Goal: Task Accomplishment & Management: Use online tool/utility

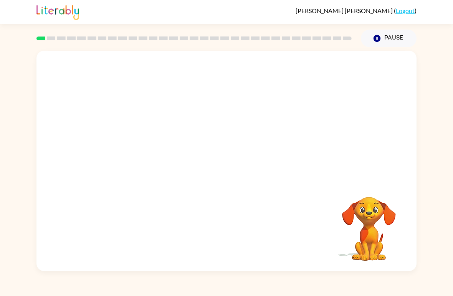
click at [206, 125] on video "Your browser must support playing .mp4 files to use Literably. Please try using…" at bounding box center [226, 116] width 380 height 130
click at [222, 179] on button "button" at bounding box center [226, 165] width 49 height 28
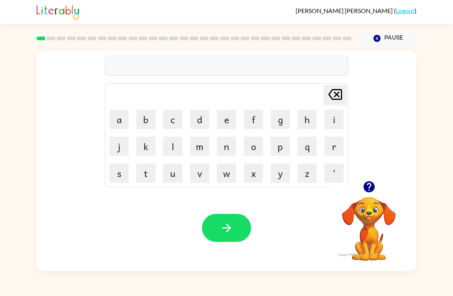
click at [141, 118] on button "b" at bounding box center [145, 119] width 19 height 19
click at [229, 121] on button "e" at bounding box center [226, 119] width 19 height 19
click at [276, 119] on button "g" at bounding box center [280, 119] width 19 height 19
click at [226, 229] on icon "button" at bounding box center [226, 227] width 13 height 13
click at [173, 150] on button "l" at bounding box center [172, 146] width 19 height 19
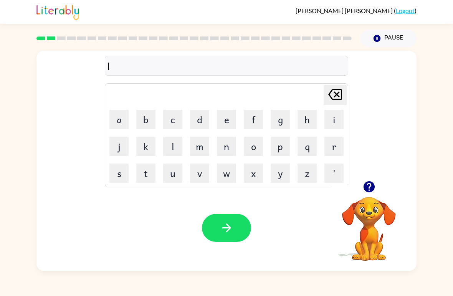
click at [248, 154] on button "o" at bounding box center [253, 146] width 19 height 19
click at [175, 170] on button "u" at bounding box center [172, 173] width 19 height 19
click at [202, 125] on button "d" at bounding box center [199, 119] width 19 height 19
click at [233, 231] on icon "button" at bounding box center [226, 227] width 13 height 13
click at [366, 184] on icon "button" at bounding box center [368, 186] width 11 height 11
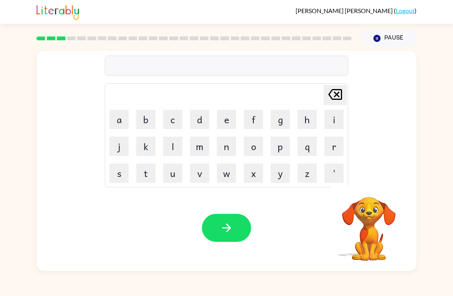
click at [191, 153] on button "m" at bounding box center [199, 146] width 19 height 19
click at [106, 122] on td "a" at bounding box center [119, 119] width 26 height 26
click at [124, 118] on button "a" at bounding box center [118, 119] width 19 height 19
click at [332, 149] on button "r" at bounding box center [334, 146] width 19 height 19
click at [126, 168] on button "s" at bounding box center [118, 173] width 19 height 19
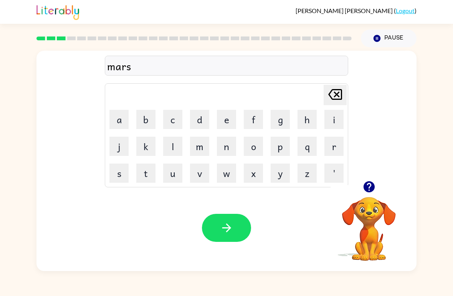
click at [298, 129] on button "h" at bounding box center [307, 119] width 19 height 19
click at [237, 222] on button "button" at bounding box center [226, 228] width 49 height 28
click at [278, 149] on button "p" at bounding box center [280, 146] width 19 height 19
click at [254, 149] on button "o" at bounding box center [253, 146] width 19 height 19
click at [151, 173] on button "t" at bounding box center [145, 173] width 19 height 19
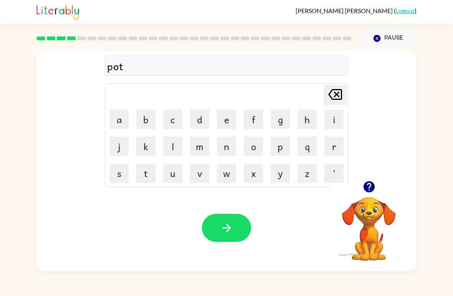
click at [346, 101] on button "[PERSON_NAME] last character input" at bounding box center [335, 95] width 23 height 20
click at [347, 102] on table "[PERSON_NAME] last character input a b c d e f g h i j k l m n o p q r s t u v …" at bounding box center [226, 135] width 243 height 103
click at [339, 101] on icon "[PERSON_NAME] last character input" at bounding box center [335, 94] width 18 height 18
click at [338, 100] on icon at bounding box center [335, 94] width 14 height 11
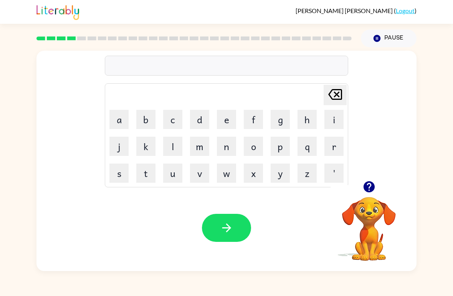
click at [110, 173] on button "s" at bounding box center [118, 173] width 19 height 19
click at [282, 149] on button "p" at bounding box center [280, 146] width 19 height 19
click at [262, 150] on button "o" at bounding box center [253, 146] width 19 height 19
click at [149, 171] on button "t" at bounding box center [145, 173] width 19 height 19
click at [222, 227] on icon "button" at bounding box center [226, 227] width 13 height 13
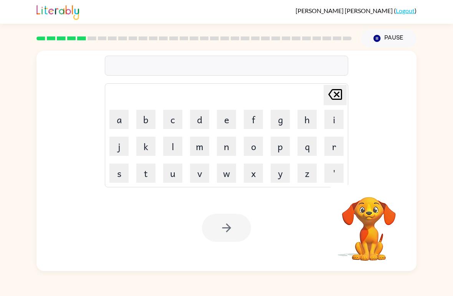
click at [282, 150] on button "p" at bounding box center [280, 146] width 19 height 19
click at [339, 149] on button "r" at bounding box center [334, 146] width 19 height 19
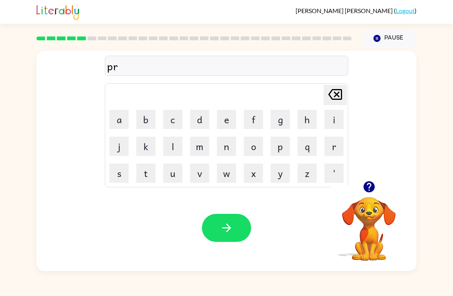
click at [258, 147] on button "o" at bounding box center [253, 146] width 19 height 19
click at [173, 176] on button "u" at bounding box center [172, 173] width 19 height 19
click at [192, 119] on button "d" at bounding box center [199, 119] width 19 height 19
click at [239, 222] on button "button" at bounding box center [226, 228] width 49 height 28
click at [279, 151] on button "p" at bounding box center [280, 146] width 19 height 19
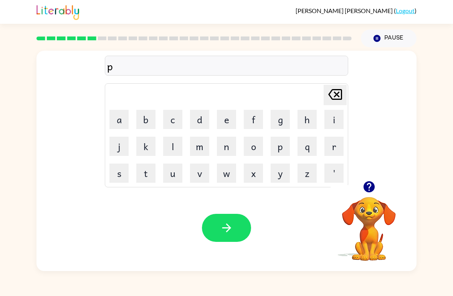
click at [331, 124] on button "i" at bounding box center [334, 119] width 19 height 19
click at [227, 115] on button "e" at bounding box center [226, 119] width 19 height 19
click at [243, 221] on button "button" at bounding box center [226, 228] width 49 height 28
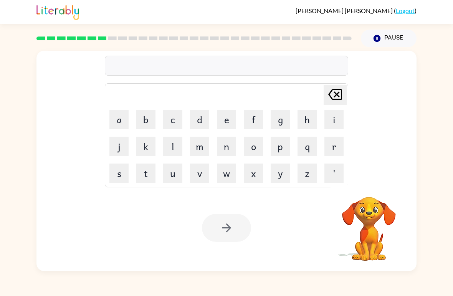
click at [113, 114] on button "a" at bounding box center [118, 119] width 19 height 19
click at [228, 153] on button "n" at bounding box center [226, 146] width 19 height 19
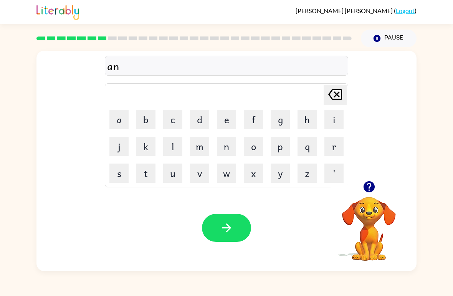
click at [142, 154] on button "k" at bounding box center [145, 146] width 19 height 19
click at [176, 150] on button "l" at bounding box center [172, 146] width 19 height 19
click at [235, 121] on button "e" at bounding box center [226, 119] width 19 height 19
click at [223, 236] on button "button" at bounding box center [226, 228] width 49 height 28
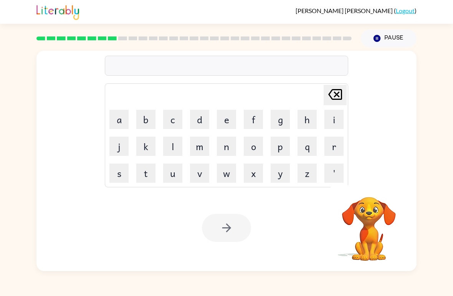
click at [143, 113] on button "b" at bounding box center [145, 119] width 19 height 19
click at [113, 122] on button "a" at bounding box center [118, 119] width 19 height 19
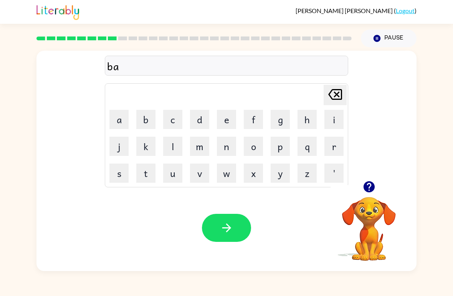
click at [148, 176] on button "t" at bounding box center [145, 173] width 19 height 19
click at [302, 124] on button "h" at bounding box center [307, 119] width 19 height 19
click at [232, 225] on icon "button" at bounding box center [226, 227] width 13 height 13
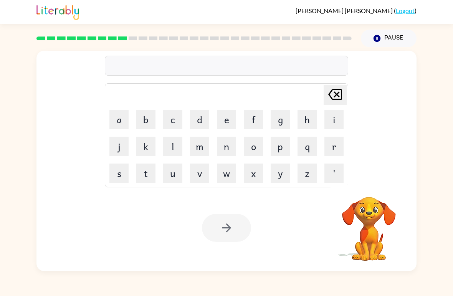
click at [172, 117] on button "c" at bounding box center [172, 119] width 19 height 19
click at [179, 145] on button "l" at bounding box center [172, 146] width 19 height 19
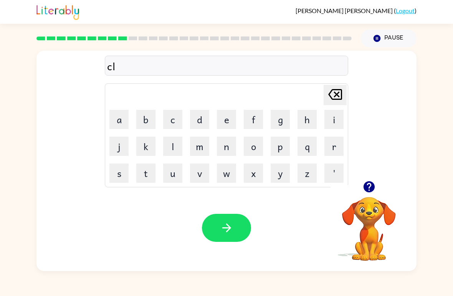
click at [258, 139] on button "o" at bounding box center [253, 146] width 19 height 19
click at [232, 176] on button "w" at bounding box center [226, 173] width 19 height 19
click at [229, 147] on button "n" at bounding box center [226, 146] width 19 height 19
click at [242, 230] on button "button" at bounding box center [226, 228] width 49 height 28
click at [339, 121] on button "i" at bounding box center [334, 119] width 19 height 19
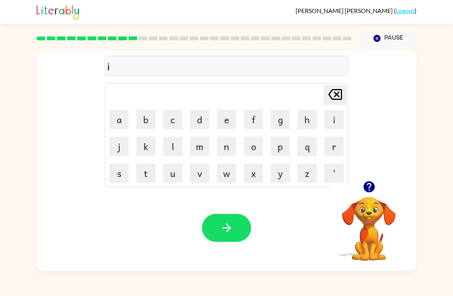
click at [228, 152] on button "n" at bounding box center [226, 146] width 19 height 19
click at [113, 178] on button "s" at bounding box center [118, 173] width 19 height 19
click at [224, 128] on button "e" at bounding box center [226, 119] width 19 height 19
click at [336, 149] on button "r" at bounding box center [334, 146] width 19 height 19
click at [146, 179] on button "t" at bounding box center [145, 173] width 19 height 19
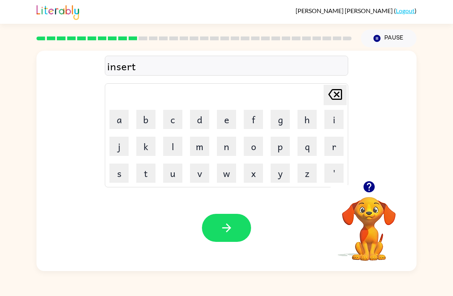
click at [250, 227] on button "button" at bounding box center [226, 228] width 49 height 28
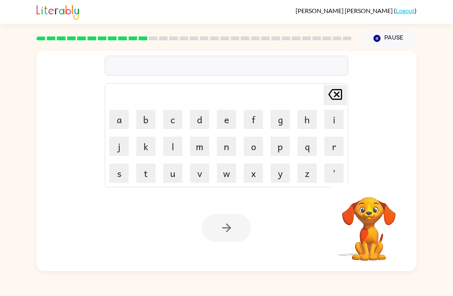
click at [174, 126] on button "c" at bounding box center [172, 119] width 19 height 19
click at [258, 154] on button "o" at bounding box center [253, 146] width 19 height 19
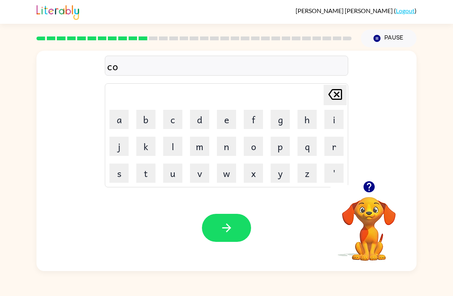
click at [197, 122] on button "d" at bounding box center [199, 119] width 19 height 19
click at [224, 119] on button "e" at bounding box center [226, 119] width 19 height 19
click at [250, 225] on button "button" at bounding box center [226, 228] width 49 height 28
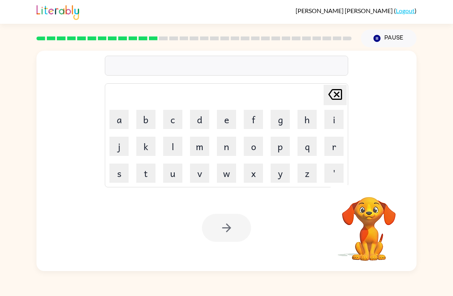
click at [199, 177] on button "v" at bounding box center [199, 173] width 19 height 19
click at [257, 151] on button "o" at bounding box center [253, 146] width 19 height 19
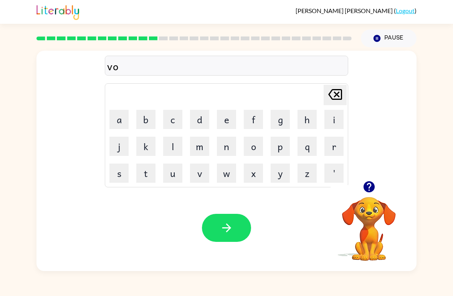
click at [171, 150] on button "l" at bounding box center [172, 146] width 19 height 19
click at [170, 182] on button "u" at bounding box center [172, 173] width 19 height 19
click at [201, 151] on button "m" at bounding box center [199, 146] width 19 height 19
click at [235, 118] on button "e" at bounding box center [226, 119] width 19 height 19
click at [240, 235] on button "button" at bounding box center [226, 228] width 49 height 28
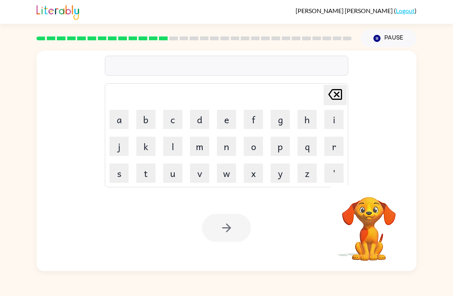
click at [117, 177] on button "s" at bounding box center [118, 173] width 19 height 19
click at [230, 178] on button "w" at bounding box center [226, 173] width 19 height 19
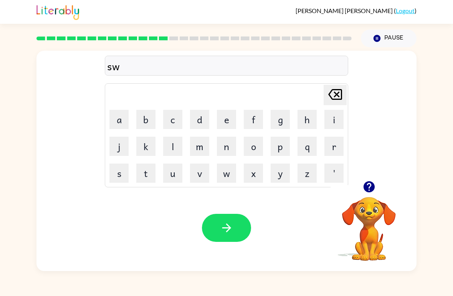
click at [222, 123] on button "e" at bounding box center [226, 119] width 19 height 19
click at [149, 177] on button "t" at bounding box center [145, 173] width 19 height 19
click at [235, 144] on button "n" at bounding box center [226, 146] width 19 height 19
click at [226, 122] on button "e" at bounding box center [226, 119] width 19 height 19
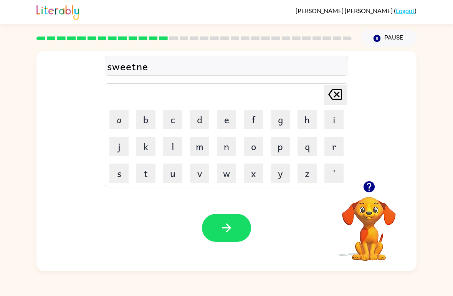
click at [128, 178] on button "s" at bounding box center [118, 173] width 19 height 19
click at [346, 98] on button "[PERSON_NAME] last character input" at bounding box center [335, 95] width 23 height 20
click at [222, 234] on icon "button" at bounding box center [226, 227] width 13 height 13
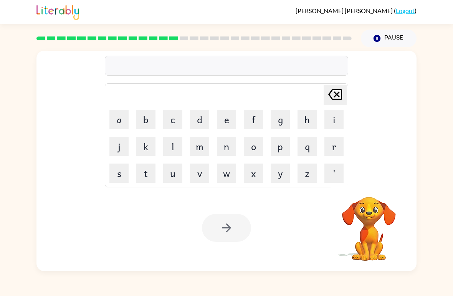
click at [279, 147] on button "p" at bounding box center [280, 146] width 19 height 19
click at [338, 120] on button "i" at bounding box center [334, 119] width 19 height 19
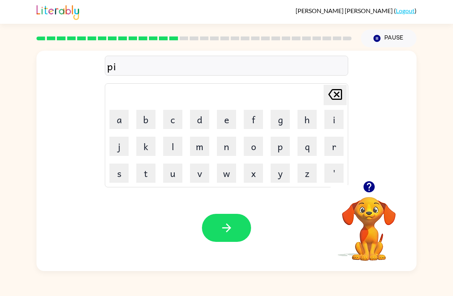
click at [180, 146] on button "l" at bounding box center [172, 146] width 19 height 19
click at [251, 154] on button "o" at bounding box center [253, 146] width 19 height 19
click at [143, 175] on button "t" at bounding box center [145, 173] width 19 height 19
click at [225, 230] on icon "button" at bounding box center [226, 227] width 13 height 13
click at [260, 121] on button "f" at bounding box center [253, 119] width 19 height 19
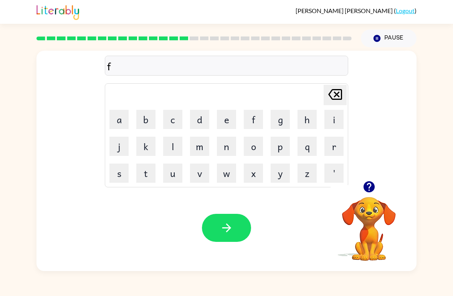
click at [262, 148] on button "o" at bounding box center [253, 146] width 19 height 19
click at [342, 143] on button "r" at bounding box center [334, 146] width 19 height 19
click at [143, 149] on button "k" at bounding box center [145, 146] width 19 height 19
click at [441, 98] on div "fork Delete Delete last character input a b c d e f g h i j k l m n o p q r s t…" at bounding box center [226, 159] width 453 height 224
click at [214, 234] on button "button" at bounding box center [226, 228] width 49 height 28
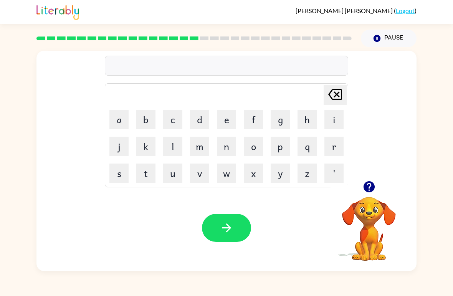
click at [221, 181] on button "w" at bounding box center [226, 173] width 19 height 19
click at [232, 129] on button "e" at bounding box center [226, 119] width 19 height 19
click at [148, 127] on button "b" at bounding box center [145, 119] width 19 height 19
click at [242, 227] on button "button" at bounding box center [226, 228] width 49 height 28
click at [251, 119] on button "f" at bounding box center [253, 119] width 19 height 19
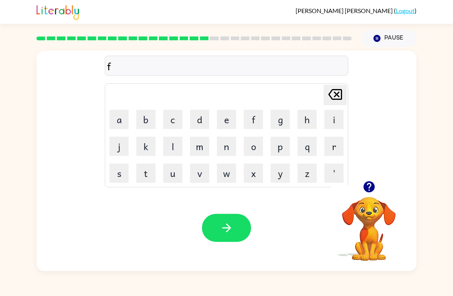
click at [177, 148] on button "l" at bounding box center [172, 146] width 19 height 19
click at [336, 120] on button "i" at bounding box center [334, 119] width 19 height 19
click at [282, 154] on button "p" at bounding box center [280, 146] width 19 height 19
click at [333, 118] on button "i" at bounding box center [334, 119] width 19 height 19
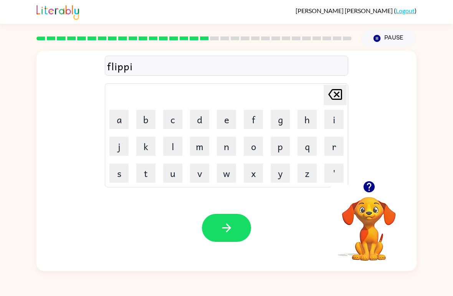
click at [231, 154] on button "n" at bounding box center [226, 146] width 19 height 19
click at [278, 122] on button "g" at bounding box center [280, 119] width 19 height 19
click at [216, 215] on button "button" at bounding box center [226, 228] width 49 height 28
click at [221, 224] on div at bounding box center [226, 228] width 49 height 28
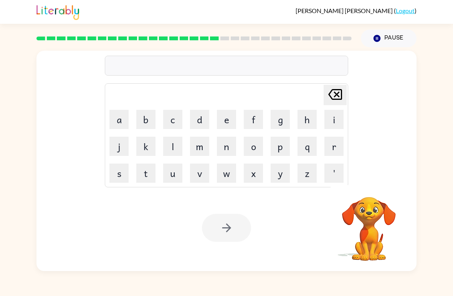
click at [125, 174] on button "s" at bounding box center [118, 173] width 19 height 19
click at [230, 151] on button "n" at bounding box center [226, 146] width 19 height 19
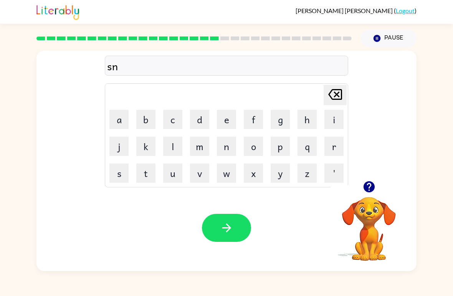
click at [262, 149] on button "o" at bounding box center [253, 146] width 19 height 19
click at [334, 150] on button "r" at bounding box center [334, 146] width 19 height 19
click at [154, 181] on button "t" at bounding box center [145, 173] width 19 height 19
click at [232, 225] on icon "button" at bounding box center [226, 227] width 13 height 13
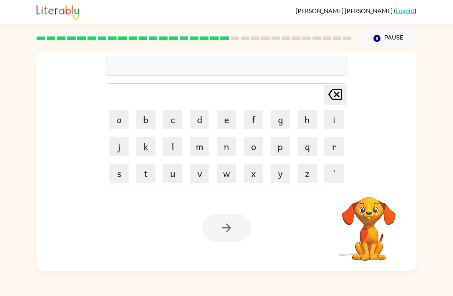
click at [222, 120] on button "e" at bounding box center [226, 119] width 19 height 19
click at [116, 125] on button "a" at bounding box center [118, 119] width 19 height 19
click at [114, 169] on button "s" at bounding box center [118, 173] width 19 height 19
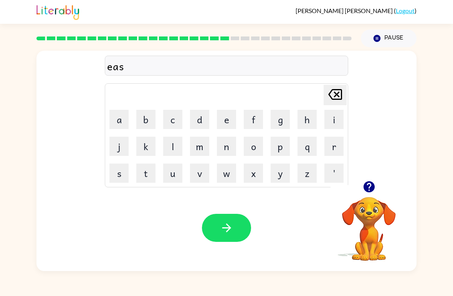
click at [274, 179] on button "y" at bounding box center [280, 173] width 19 height 19
click at [234, 233] on button "button" at bounding box center [226, 228] width 49 height 28
click at [201, 119] on button "d" at bounding box center [199, 119] width 19 height 19
click at [327, 122] on button "i" at bounding box center [334, 119] width 19 height 19
click at [119, 172] on button "s" at bounding box center [118, 173] width 19 height 19
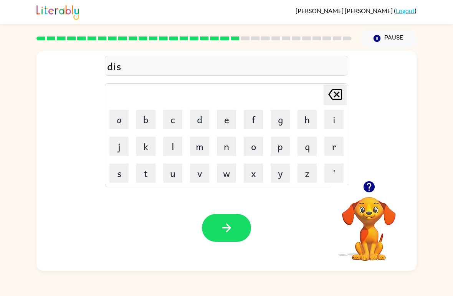
click at [310, 121] on button "h" at bounding box center [307, 119] width 19 height 19
click at [228, 125] on button "e" at bounding box center [226, 119] width 19 height 19
click at [116, 174] on button "s" at bounding box center [118, 173] width 19 height 19
click at [220, 240] on button "button" at bounding box center [226, 228] width 49 height 28
click at [254, 127] on button "f" at bounding box center [253, 119] width 19 height 19
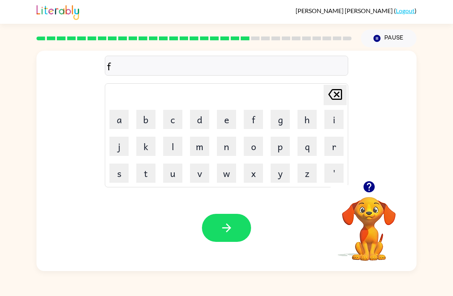
click at [179, 145] on button "l" at bounding box center [172, 146] width 19 height 19
click at [177, 172] on button "u" at bounding box center [172, 173] width 19 height 19
click at [147, 176] on button "t" at bounding box center [145, 173] width 19 height 19
click at [226, 127] on button "e" at bounding box center [226, 119] width 19 height 19
click at [240, 240] on button "button" at bounding box center [226, 228] width 49 height 28
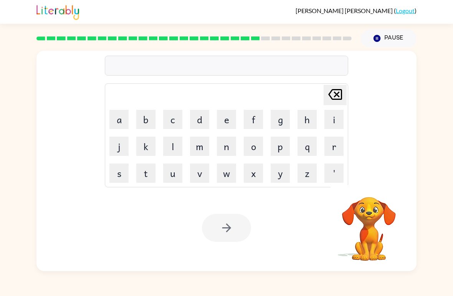
click at [203, 149] on button "m" at bounding box center [199, 146] width 19 height 19
click at [340, 115] on button "i" at bounding box center [334, 119] width 19 height 19
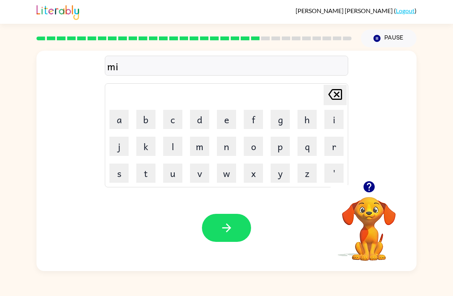
click at [206, 121] on button "d" at bounding box center [199, 119] width 19 height 19
click at [222, 156] on button "n" at bounding box center [226, 146] width 19 height 19
click at [332, 120] on button "i" at bounding box center [334, 119] width 19 height 19
click at [272, 123] on button "g" at bounding box center [280, 119] width 19 height 19
click at [298, 117] on button "h" at bounding box center [307, 119] width 19 height 19
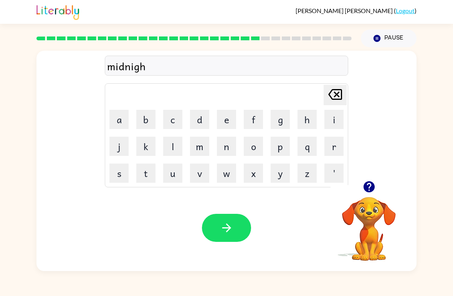
click at [151, 174] on button "t" at bounding box center [145, 173] width 19 height 19
click at [250, 222] on button "button" at bounding box center [226, 228] width 49 height 28
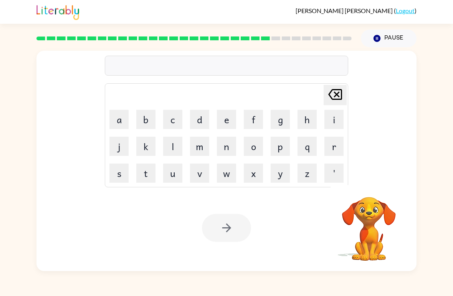
click at [231, 169] on button "w" at bounding box center [226, 173] width 19 height 19
click at [327, 121] on button "i" at bounding box center [334, 119] width 19 height 19
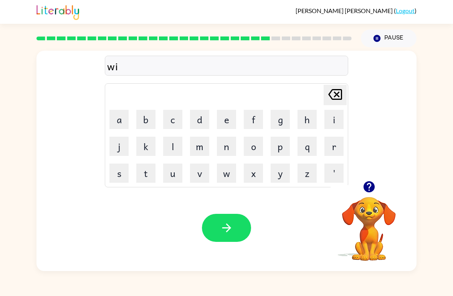
click at [235, 149] on button "n" at bounding box center [226, 146] width 19 height 19
click at [151, 176] on button "t" at bounding box center [145, 173] width 19 height 19
click at [221, 126] on button "e" at bounding box center [226, 119] width 19 height 19
click at [330, 153] on button "r" at bounding box center [334, 146] width 19 height 19
click at [210, 229] on button "button" at bounding box center [226, 228] width 49 height 28
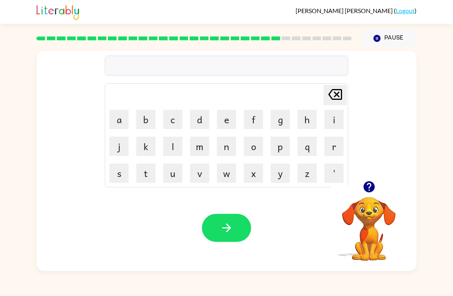
click at [199, 126] on button "d" at bounding box center [199, 119] width 19 height 19
click at [235, 116] on button "e" at bounding box center [226, 119] width 19 height 19
click at [171, 123] on button "c" at bounding box center [172, 119] width 19 height 19
click at [332, 122] on button "i" at bounding box center [334, 119] width 19 height 19
click at [198, 121] on button "d" at bounding box center [199, 119] width 19 height 19
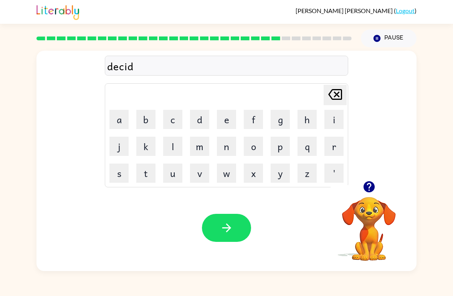
click at [222, 122] on button "e" at bounding box center [226, 119] width 19 height 19
click at [328, 122] on button "i" at bounding box center [334, 119] width 19 height 19
click at [229, 151] on button "n" at bounding box center [226, 146] width 19 height 19
click at [277, 128] on button "g" at bounding box center [280, 119] width 19 height 19
click at [125, 67] on div "decideing" at bounding box center [226, 66] width 239 height 16
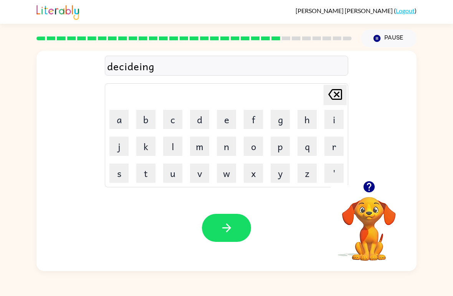
click at [222, 225] on icon "button" at bounding box center [226, 227] width 13 height 13
click at [340, 144] on button "r" at bounding box center [334, 146] width 19 height 19
click at [250, 153] on button "o" at bounding box center [253, 146] width 19 height 19
click at [134, 148] on td "k" at bounding box center [146, 146] width 26 height 26
click at [152, 146] on button "k" at bounding box center [145, 146] width 19 height 19
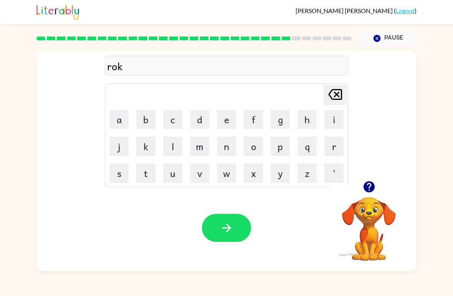
click at [229, 124] on button "e" at bounding box center [226, 119] width 19 height 19
click at [143, 180] on button "t" at bounding box center [145, 173] width 19 height 19
click at [210, 235] on button "button" at bounding box center [226, 228] width 49 height 28
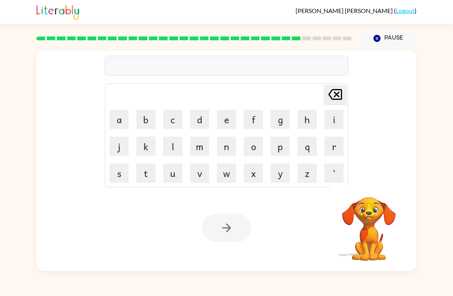
click at [170, 171] on button "u" at bounding box center [172, 173] width 19 height 19
click at [224, 149] on button "n" at bounding box center [226, 146] width 19 height 19
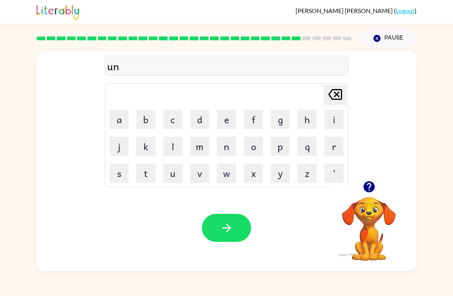
click at [336, 122] on button "i" at bounding box center [334, 119] width 19 height 19
click at [257, 118] on button "f" at bounding box center [253, 119] width 19 height 19
click at [261, 150] on button "o" at bounding box center [253, 146] width 19 height 19
click at [333, 151] on button "r" at bounding box center [334, 146] width 19 height 19
click at [202, 148] on button "m" at bounding box center [199, 146] width 19 height 19
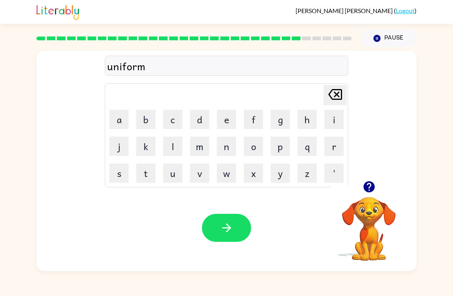
click at [239, 229] on button "button" at bounding box center [226, 228] width 49 height 28
click at [165, 125] on button "c" at bounding box center [172, 119] width 19 height 19
click at [310, 123] on button "h" at bounding box center [307, 119] width 19 height 19
click at [120, 110] on button "a" at bounding box center [118, 119] width 19 height 19
click at [340, 119] on button "i" at bounding box center [334, 119] width 19 height 19
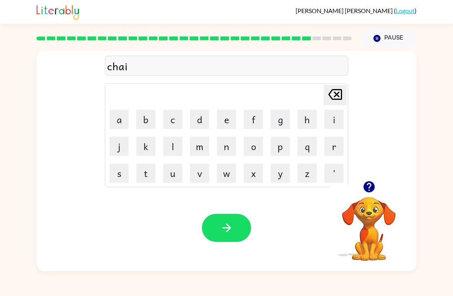
click at [223, 148] on button "n" at bounding box center [226, 146] width 19 height 19
click at [232, 233] on icon "button" at bounding box center [226, 227] width 13 height 13
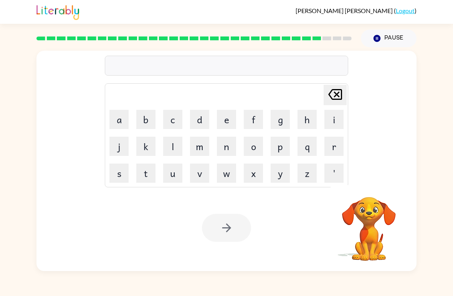
click at [168, 125] on button "c" at bounding box center [172, 119] width 19 height 19
click at [308, 124] on button "h" at bounding box center [307, 119] width 19 height 19
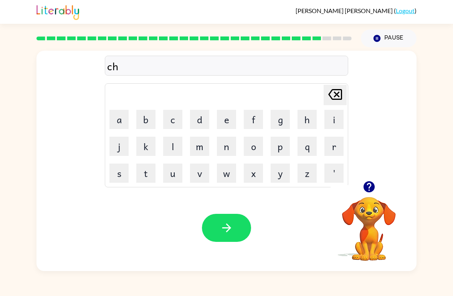
click at [181, 171] on button "u" at bounding box center [172, 173] width 19 height 19
click at [223, 151] on button "n" at bounding box center [226, 146] width 19 height 19
click at [179, 118] on button "c" at bounding box center [172, 119] width 19 height 19
click at [150, 149] on button "k" at bounding box center [145, 146] width 19 height 19
click at [232, 222] on icon "button" at bounding box center [226, 227] width 13 height 13
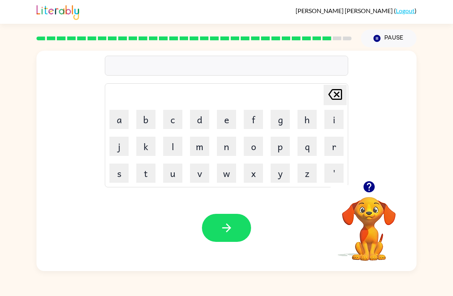
click at [149, 174] on button "t" at bounding box center [145, 173] width 19 height 19
click at [310, 118] on button "h" at bounding box center [307, 119] width 19 height 19
click at [343, 114] on button "i" at bounding box center [334, 119] width 19 height 19
click at [332, 153] on button "r" at bounding box center [334, 146] width 19 height 19
click at [123, 181] on button "s" at bounding box center [118, 173] width 19 height 19
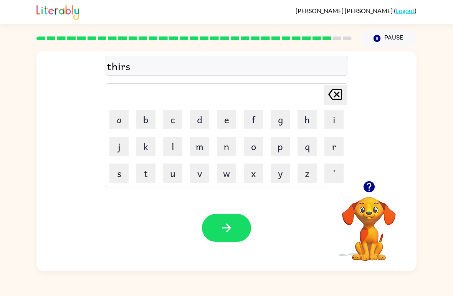
click at [146, 174] on button "t" at bounding box center [145, 173] width 19 height 19
click at [242, 218] on button "button" at bounding box center [226, 228] width 49 height 28
click at [250, 121] on button "f" at bounding box center [253, 119] width 19 height 19
click at [337, 121] on button "i" at bounding box center [334, 119] width 19 height 19
click at [229, 149] on button "n" at bounding box center [226, 146] width 19 height 19
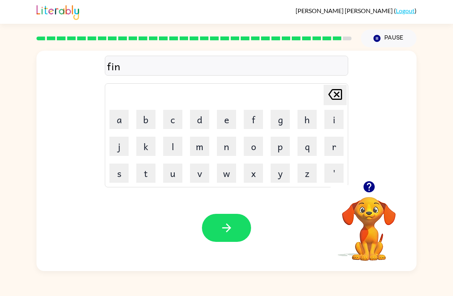
click at [279, 123] on button "g" at bounding box center [280, 119] width 19 height 19
click at [235, 122] on button "e" at bounding box center [226, 119] width 19 height 19
click at [342, 148] on button "r" at bounding box center [334, 146] width 19 height 19
click at [224, 151] on button "n" at bounding box center [226, 146] width 19 height 19
click at [119, 117] on button "a" at bounding box center [118, 119] width 19 height 19
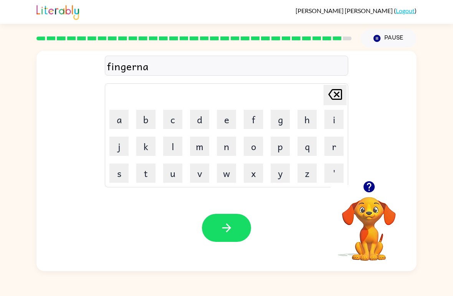
click at [333, 119] on button "i" at bounding box center [334, 119] width 19 height 19
click at [179, 153] on button "l" at bounding box center [172, 146] width 19 height 19
click at [217, 222] on button "button" at bounding box center [226, 228] width 49 height 28
